Goal: Information Seeking & Learning: Learn about a topic

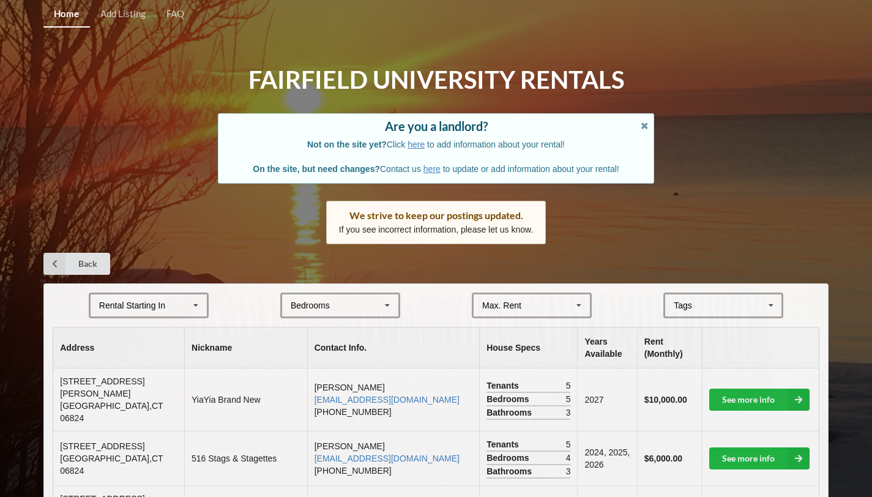
click at [191, 307] on icon at bounding box center [196, 305] width 18 height 23
click at [162, 403] on div "2028" at bounding box center [149, 395] width 116 height 23
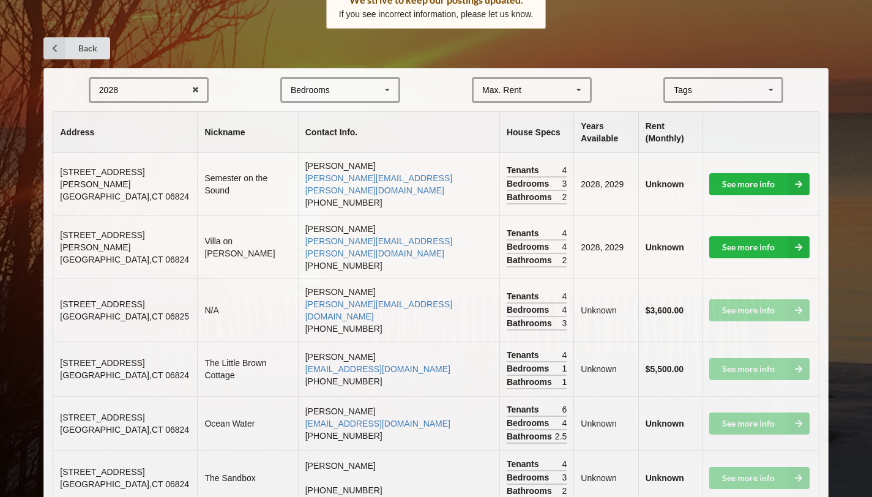
scroll to position [220, 0]
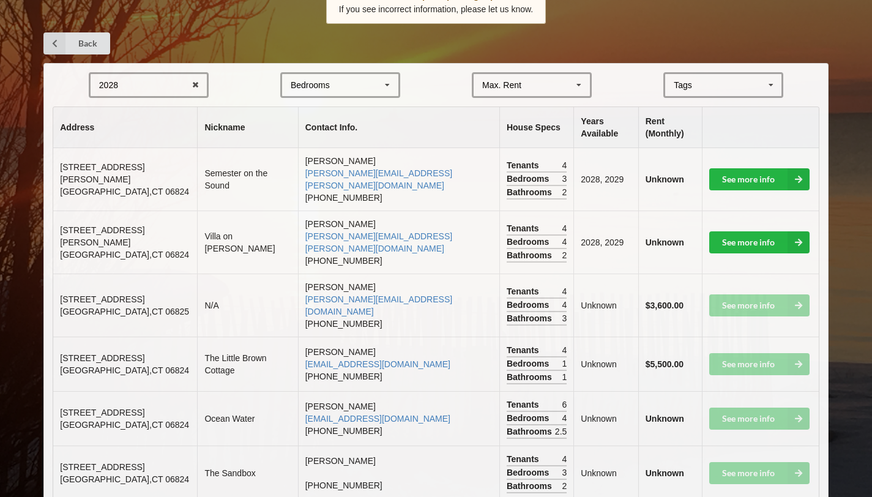
click at [114, 250] on span "[GEOGRAPHIC_DATA]" at bounding box center [124, 255] width 129 height 10
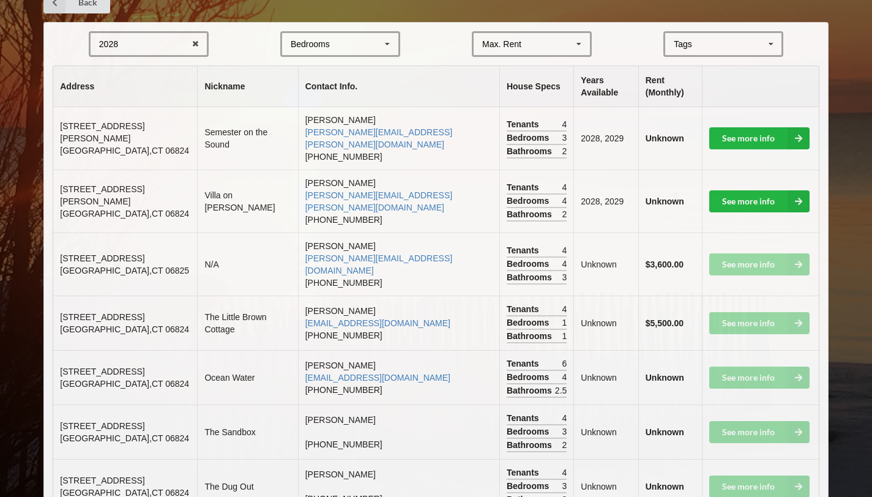
scroll to position [257, 0]
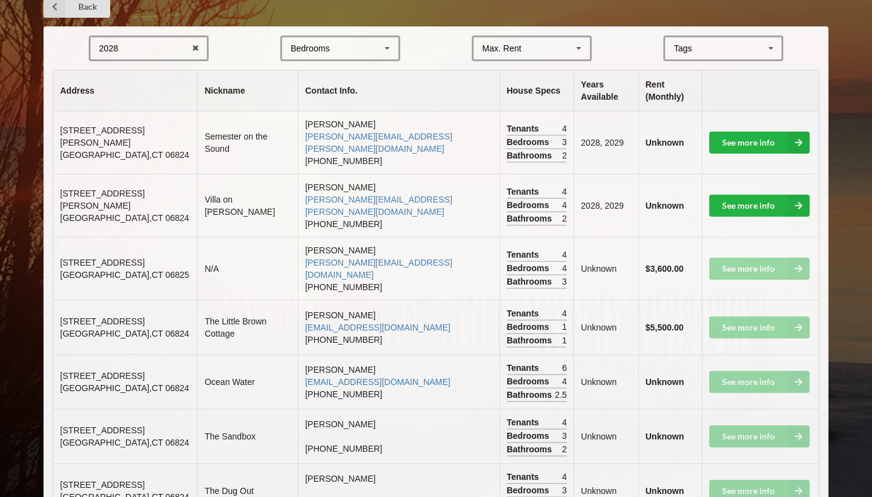
click at [97, 188] on span "[STREET_ADDRESS][PERSON_NAME]" at bounding box center [102, 199] width 84 height 22
click at [652, 201] on b "Unknown" at bounding box center [665, 206] width 39 height 10
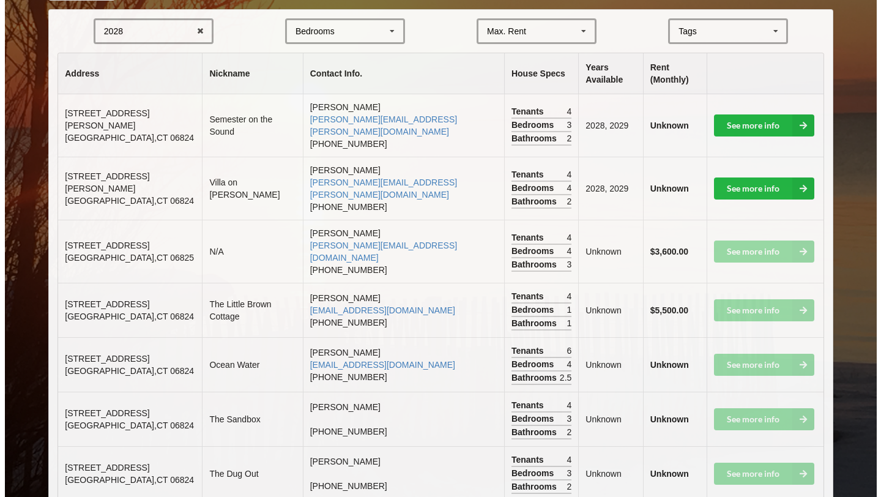
scroll to position [0, 0]
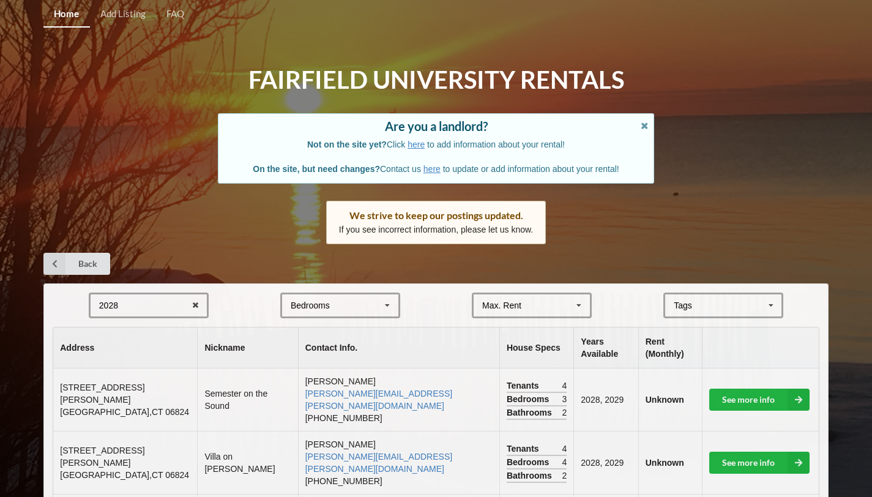
click at [553, 307] on div "Max. Rent $4,000 $5,000 $6,000 $7,000 $8,000 $9,000 $10,000 $11,000 $12,000 $13…" at bounding box center [532, 306] width 120 height 26
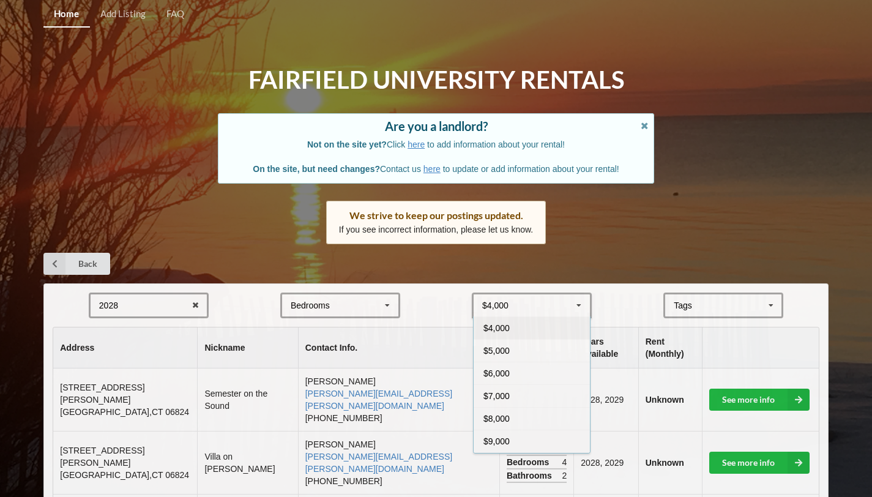
click at [766, 309] on icon at bounding box center [771, 305] width 18 height 23
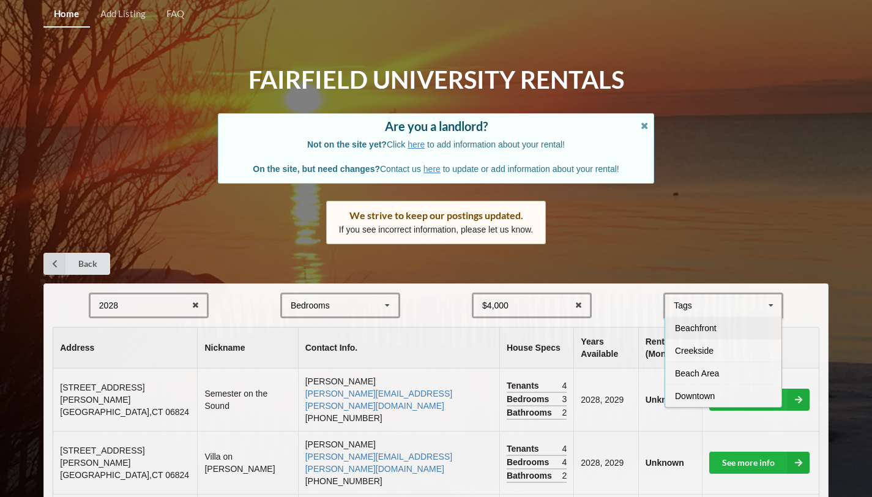
click at [738, 332] on div "Beachfront" at bounding box center [723, 327] width 116 height 23
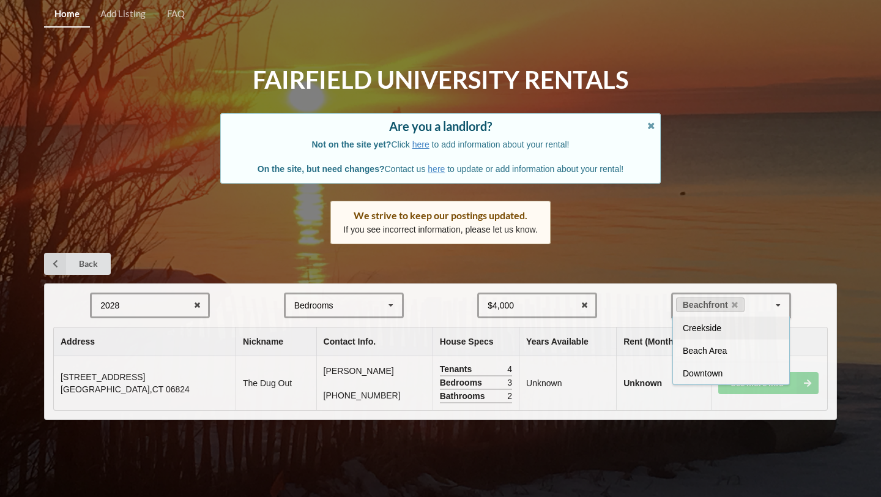
click at [728, 174] on div "Home Add Listing FAQ Fairfield University Rentals Are you a landlord? Not on th…" at bounding box center [440, 248] width 881 height 497
click at [124, 376] on span "[STREET_ADDRESS]" at bounding box center [103, 377] width 84 height 10
click at [776, 386] on td "See more info" at bounding box center [769, 383] width 117 height 54
click at [80, 266] on link "Back" at bounding box center [77, 264] width 67 height 22
